Goal: Transaction & Acquisition: Purchase product/service

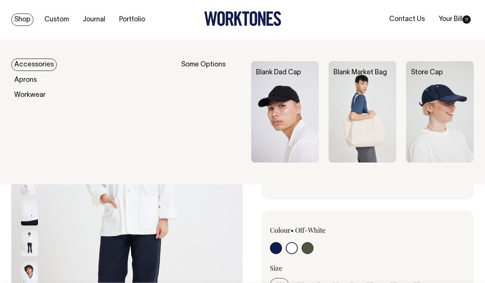
select select "Off-White"
click at [38, 64] on link "Accessories" at bounding box center [33, 65] width 45 height 12
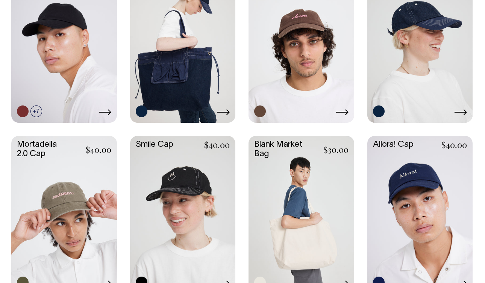
click at [295, 183] on link at bounding box center [301, 214] width 106 height 157
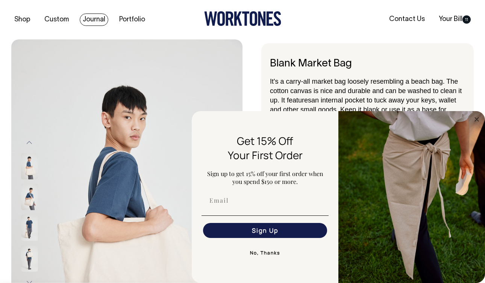
click at [91, 18] on link "Journal" at bounding box center [94, 20] width 29 height 12
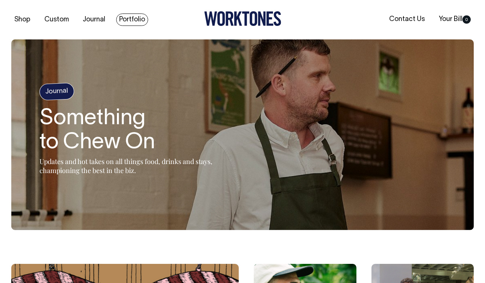
click at [129, 18] on link "Portfolio" at bounding box center [132, 20] width 32 height 12
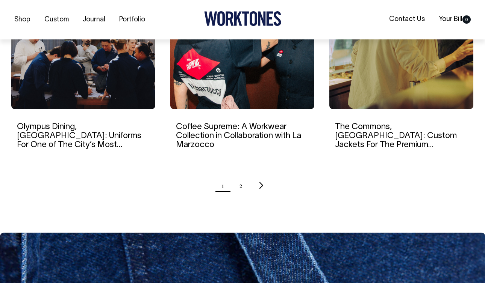
scroll to position [784, 0]
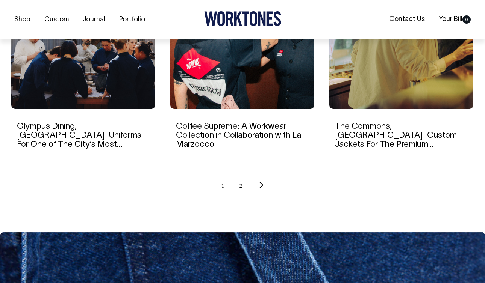
click at [129, 95] on img at bounding box center [83, 36] width 144 height 145
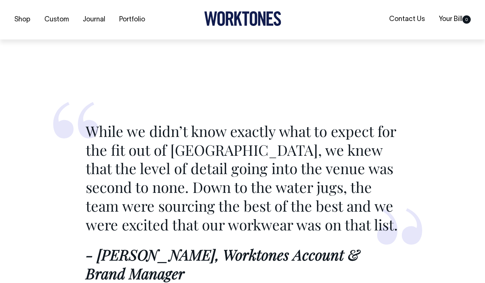
scroll to position [870, 0]
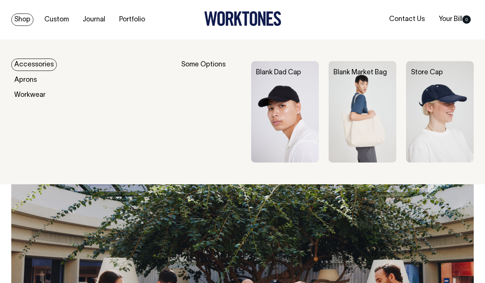
click at [22, 18] on link "Shop" at bounding box center [22, 20] width 22 height 12
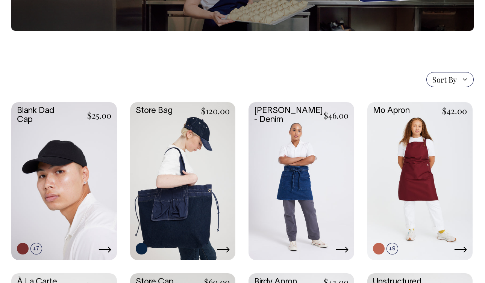
scroll to position [118, 0]
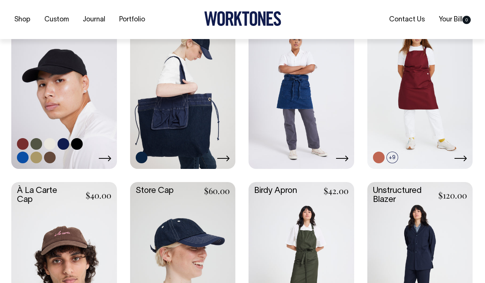
click at [76, 114] on link at bounding box center [64, 89] width 106 height 157
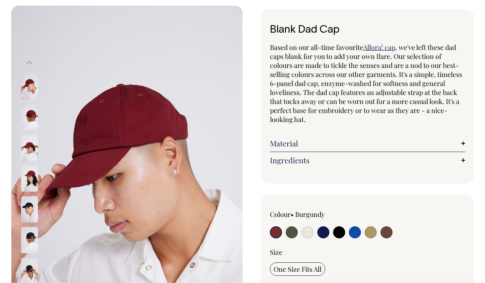
radio input "true"
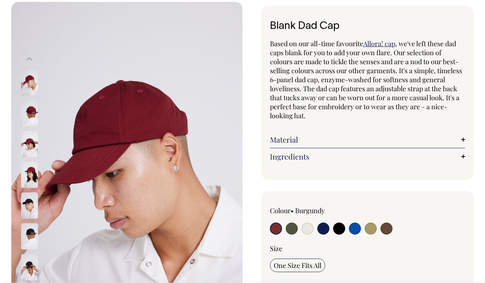
scroll to position [38, 0]
click at [308, 227] on input "radio" at bounding box center [307, 229] width 12 height 12
radio input "true"
select select "Natural"
